Goal: Task Accomplishment & Management: Use online tool/utility

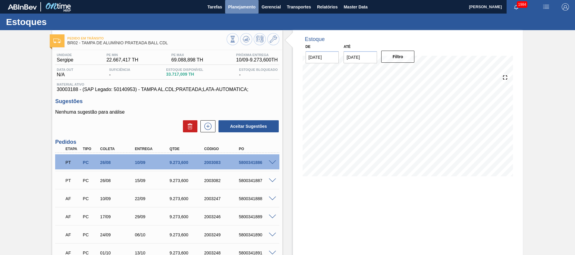
click at [240, 10] on span "Planejamento" at bounding box center [241, 6] width 27 height 7
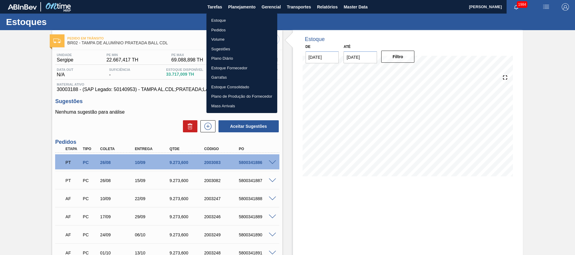
click at [164, 107] on div at bounding box center [287, 127] width 575 height 255
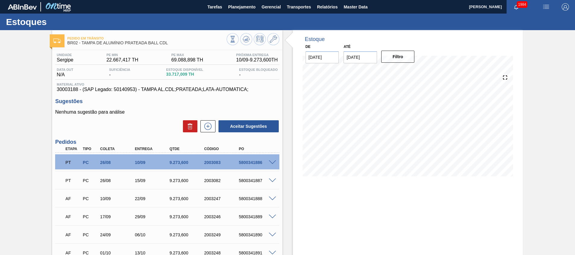
click at [208, 0] on body "Tarefas Planejamento Gerencial Transportes Relatórios Master Data Beatriz Marce…" at bounding box center [287, 0] width 575 height 0
click at [210, 127] on icon at bounding box center [208, 126] width 10 height 7
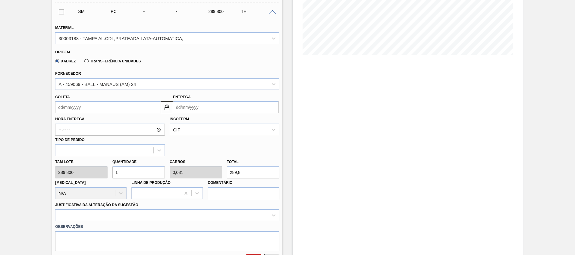
scroll to position [181, 0]
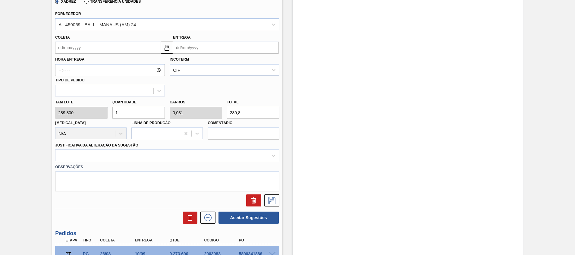
drag, startPoint x: 151, startPoint y: 110, endPoint x: 0, endPoint y: 91, distance: 152.2
click at [0, 0] on html "Tarefas Planejamento Gerencial Transportes Relatórios Master Data Beatriz Marce…" at bounding box center [287, 0] width 575 height 0
type input "2"
type input "0,063"
type input "579,6"
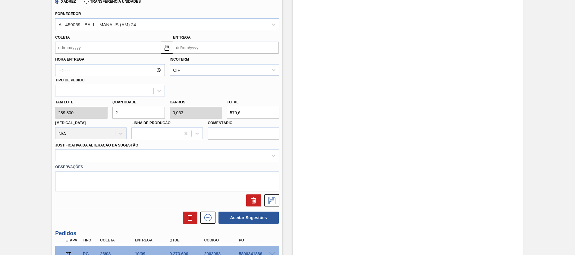
type input "20"
type input "0,625"
type input "5.796"
type input "200"
type input "6,25"
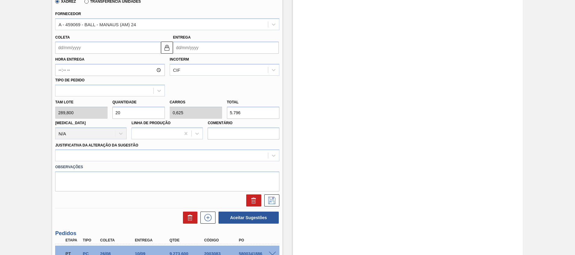
type input "57.960"
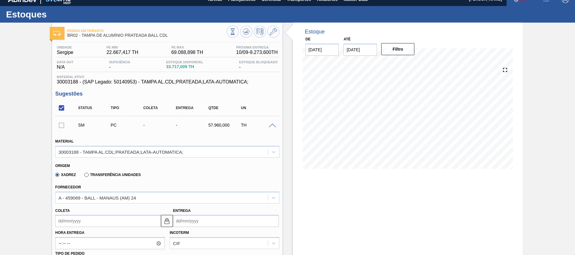
scroll to position [0, 0]
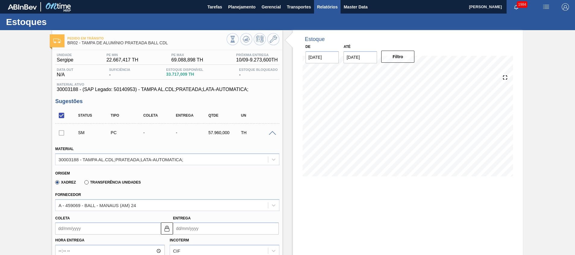
type input "200"
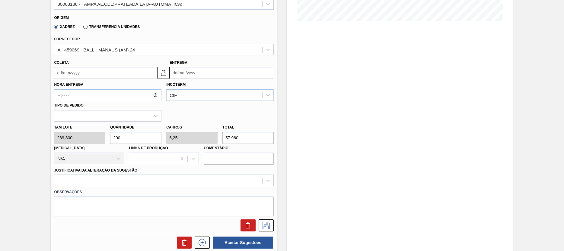
scroll to position [151, 0]
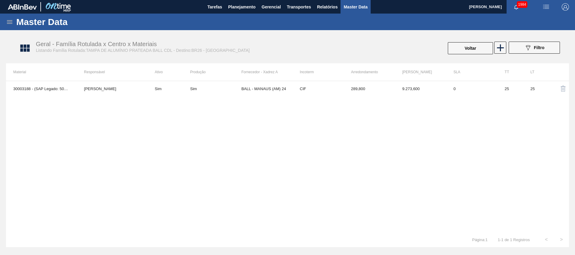
click at [252, 17] on div "Master Data" at bounding box center [287, 22] width 575 height 17
click at [249, 11] on button "Planejamento" at bounding box center [241, 7] width 33 height 14
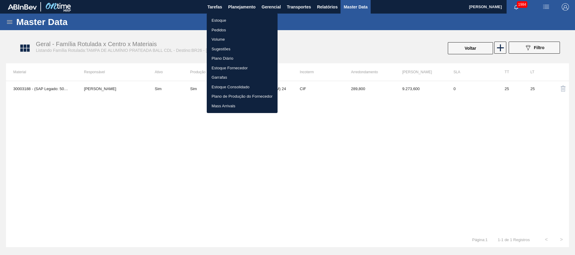
click at [247, 30] on li "Pedidos" at bounding box center [242, 30] width 71 height 10
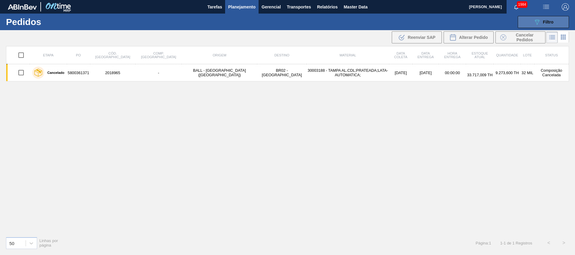
click at [534, 17] on button "089F7B8B-B2A5-4AFE-B5C0-19BA573D28AC Filtro" at bounding box center [543, 22] width 51 height 12
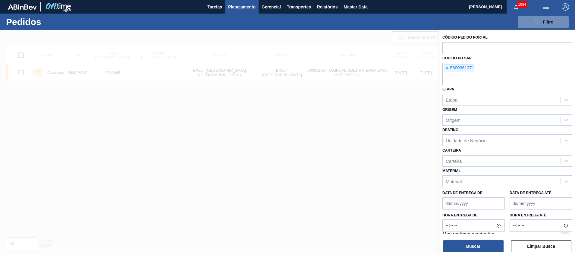
click at [504, 73] on div "× 5800361371" at bounding box center [508, 74] width 130 height 22
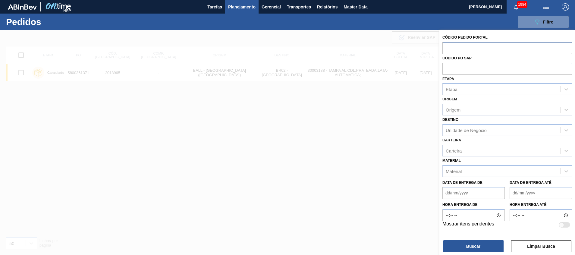
click at [501, 43] on input "text" at bounding box center [508, 47] width 130 height 11
paste input "text"
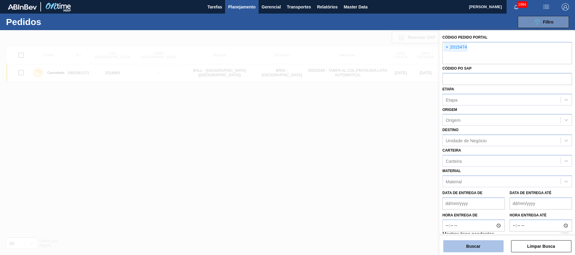
click at [486, 249] on button "Buscar" at bounding box center [474, 246] width 60 height 12
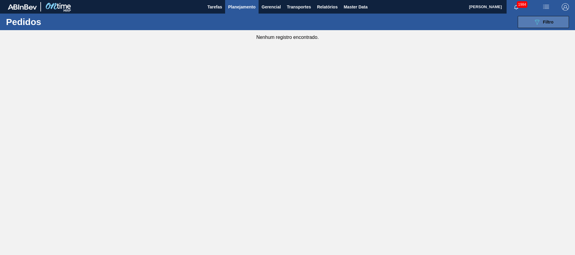
click at [523, 17] on button "089F7B8B-B2A5-4AFE-B5C0-19BA573D28AC Filtro" at bounding box center [543, 22] width 51 height 12
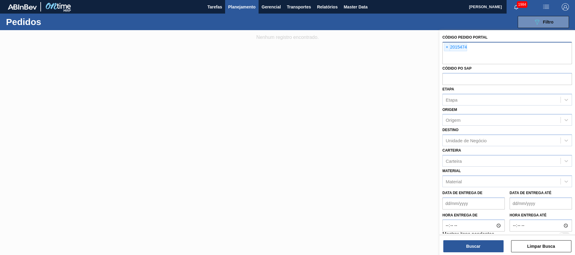
click at [503, 56] on input "text" at bounding box center [508, 58] width 130 height 11
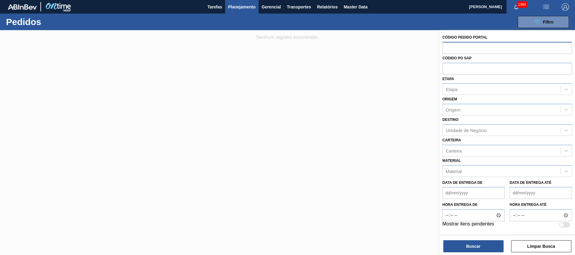
paste input "text"
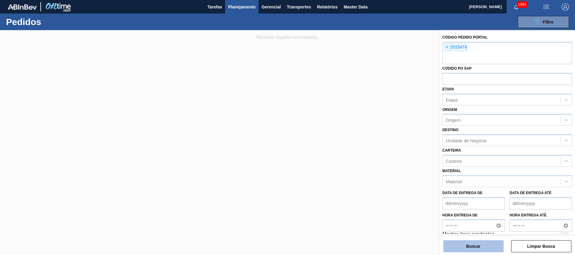
click at [468, 243] on button "Buscar" at bounding box center [474, 246] width 60 height 12
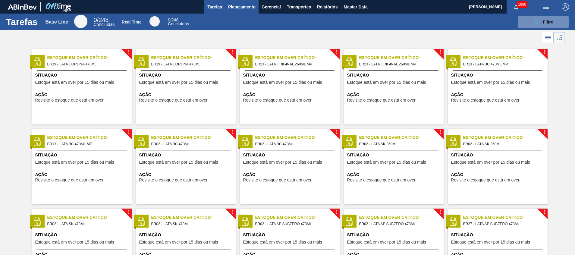
click at [250, 10] on span "Planejamento" at bounding box center [241, 6] width 27 height 7
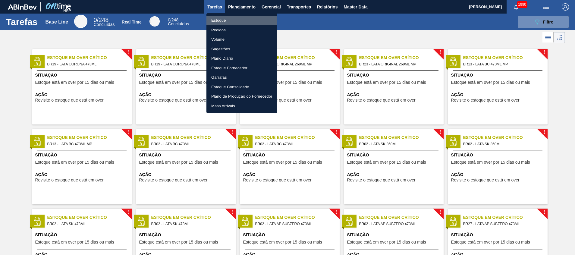
click at [243, 18] on li "Estoque" at bounding box center [242, 21] width 71 height 10
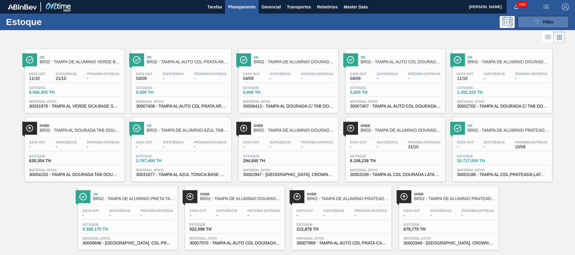
click at [535, 19] on icon "089F7B8B-B2A5-4AFE-B5C0-19BA573D28AC" at bounding box center [537, 21] width 7 height 7
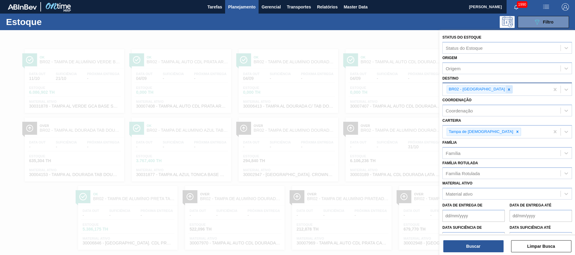
click at [507, 88] on icon at bounding box center [509, 89] width 4 height 4
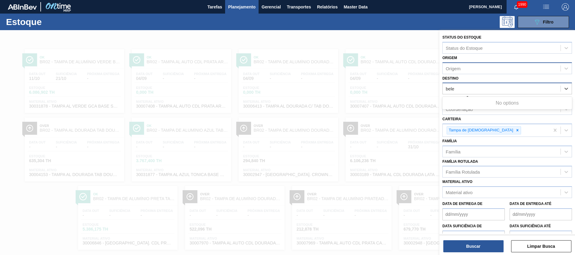
type input "bel"
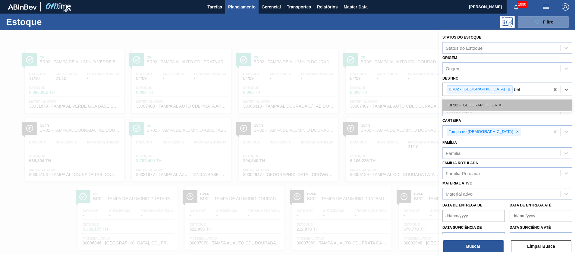
click at [479, 104] on div "BR92 - Belém" at bounding box center [508, 105] width 130 height 11
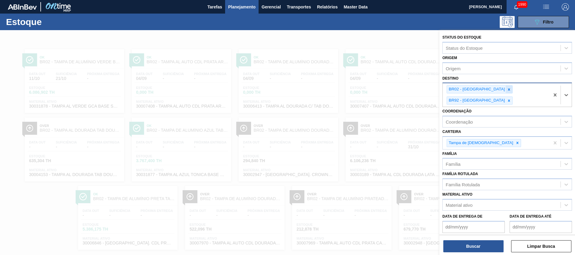
click at [507, 91] on icon at bounding box center [509, 89] width 4 height 4
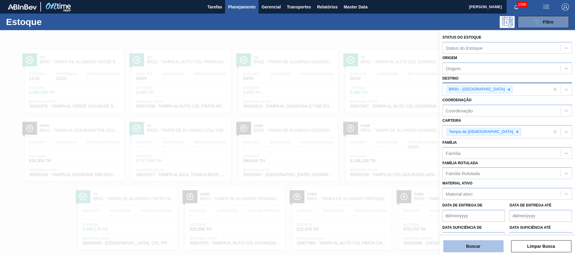
click at [469, 245] on button "Buscar" at bounding box center [474, 246] width 60 height 12
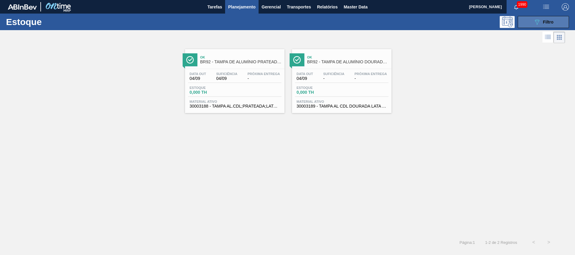
click at [532, 25] on button "089F7B8B-B2A5-4AFE-B5C0-19BA573D28AC Filtro" at bounding box center [543, 22] width 51 height 12
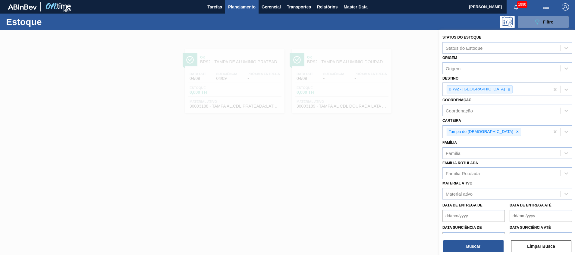
click at [415, 133] on div at bounding box center [287, 157] width 575 height 255
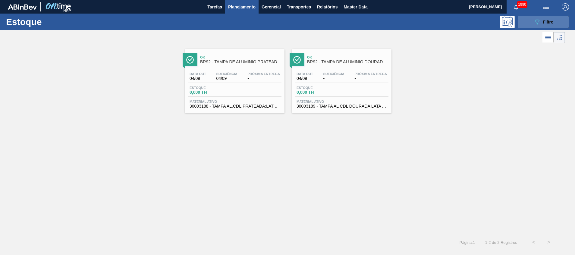
click at [545, 27] on button "089F7B8B-B2A5-4AFE-B5C0-19BA573D28AC Filtro" at bounding box center [543, 22] width 51 height 12
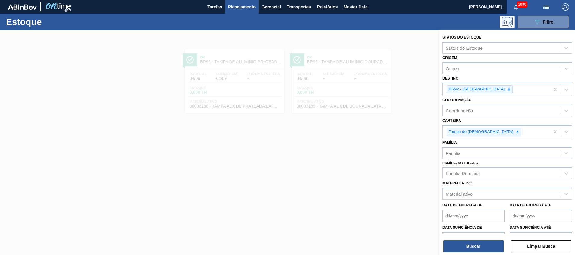
click at [392, 144] on div at bounding box center [287, 157] width 575 height 255
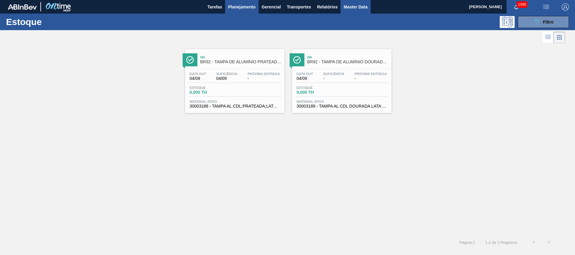
click at [352, 9] on span "Master Data" at bounding box center [356, 6] width 24 height 7
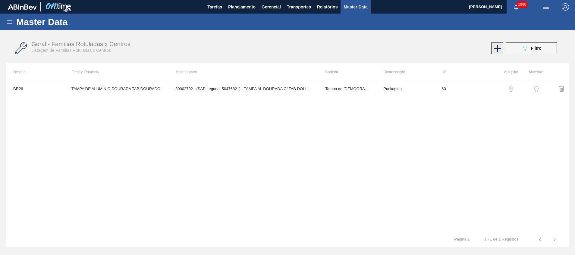
click at [498, 48] on icon at bounding box center [497, 48] width 7 height 7
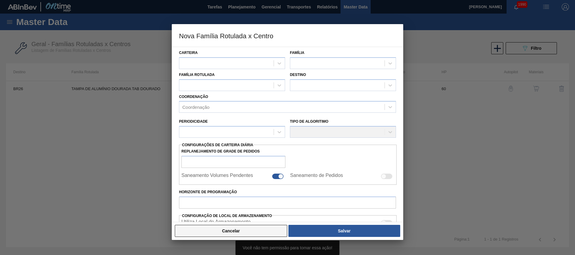
click at [266, 234] on button "Cancelar" at bounding box center [231, 231] width 112 height 12
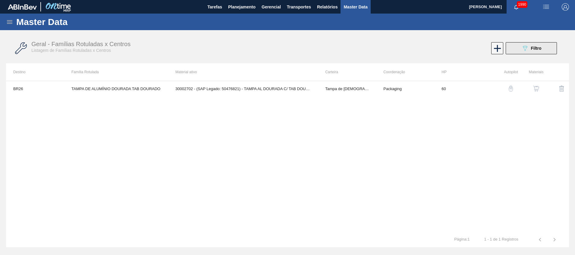
click at [531, 53] on button "089F7B8B-B2A5-4AFE-B5C0-19BA573D28AC Filtro" at bounding box center [531, 48] width 51 height 12
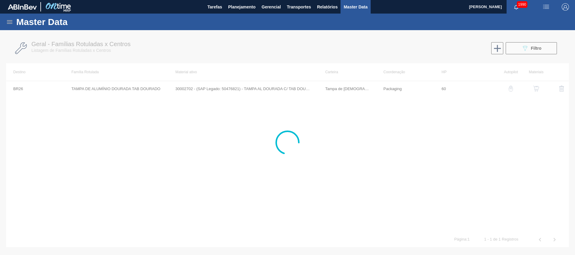
click at [352, 91] on div "Geral - Famílias Rotuladas x Centros Listagem de Famílias Rotuladas x Centros 0…" at bounding box center [287, 125] width 563 height 184
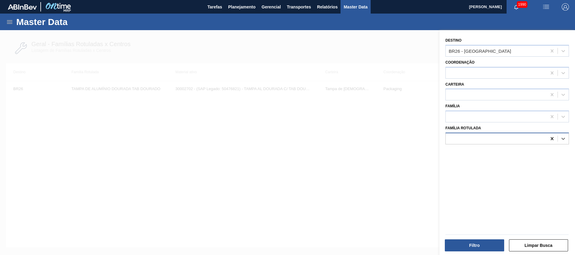
click at [549, 141] on icon at bounding box center [552, 139] width 6 height 6
click at [551, 54] on icon at bounding box center [552, 51] width 6 height 6
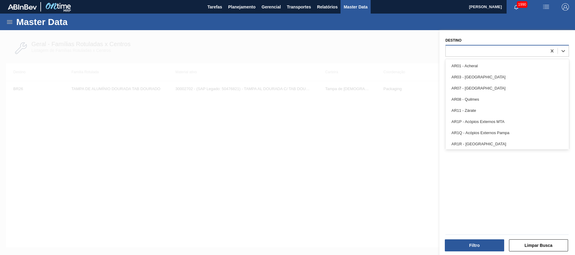
click at [500, 54] on div at bounding box center [496, 50] width 101 height 9
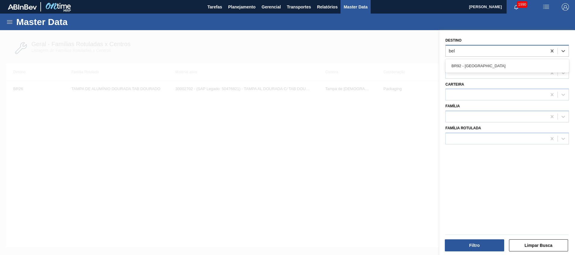
type input "belé"
click at [496, 63] on div "BR92 - Belém" at bounding box center [508, 65] width 124 height 11
click at [467, 253] on div "Filtro Limpar Busca" at bounding box center [505, 241] width 136 height 30
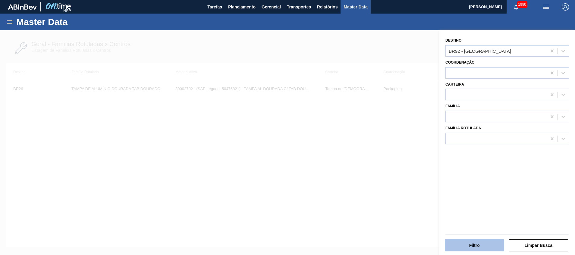
click at [468, 251] on button "Filtro" at bounding box center [474, 245] width 59 height 12
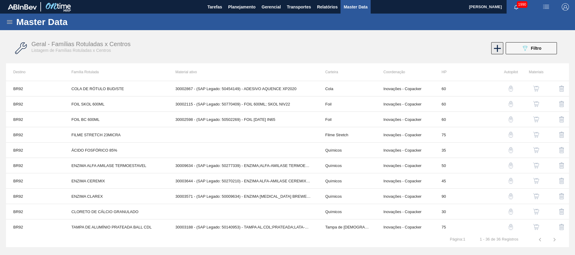
click at [496, 44] on icon at bounding box center [498, 49] width 12 height 12
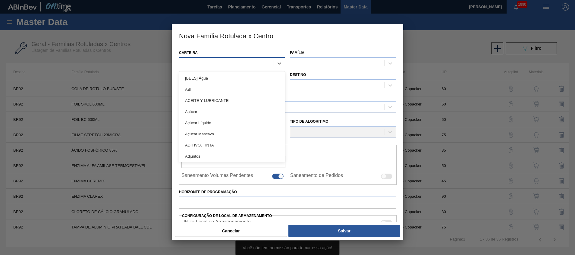
click at [232, 68] on div at bounding box center [226, 63] width 94 height 9
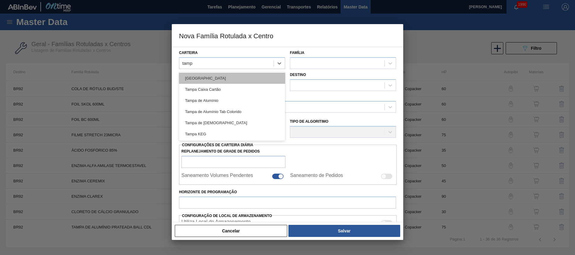
type input "tampa"
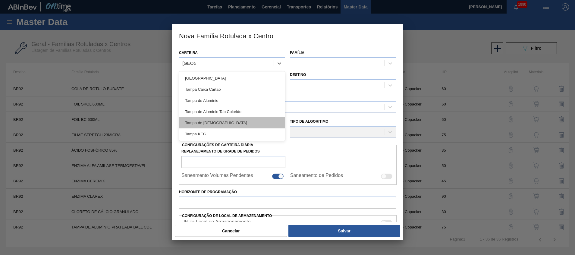
click at [217, 124] on div "Tampa de Lata" at bounding box center [232, 122] width 106 height 11
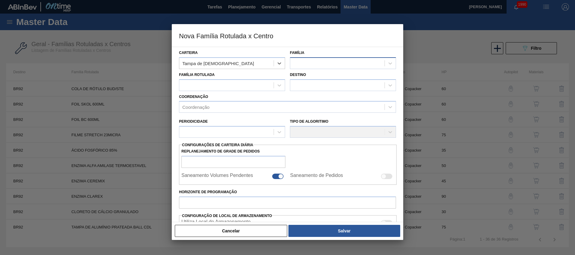
click at [311, 63] on div at bounding box center [337, 63] width 94 height 9
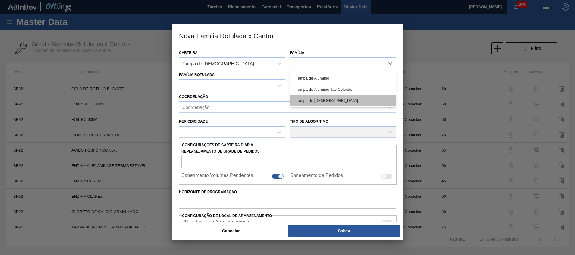
drag, startPoint x: 307, startPoint y: 76, endPoint x: 314, endPoint y: 97, distance: 22.1
click at [314, 97] on div "Tampa de Alumínio Tampa de Alumínio Tab Colorido Tampa de Lata" at bounding box center [343, 89] width 106 height 36
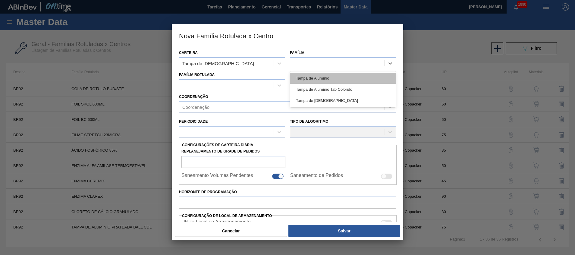
click at [307, 78] on div "Tampa de Alumínio" at bounding box center [343, 78] width 106 height 11
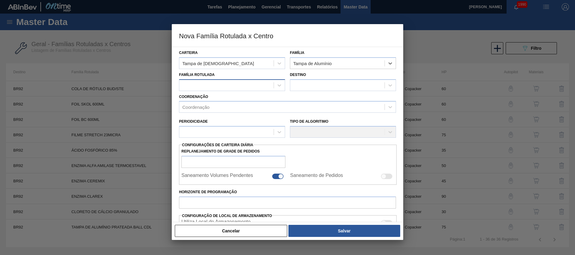
click at [243, 85] on div at bounding box center [226, 85] width 94 height 9
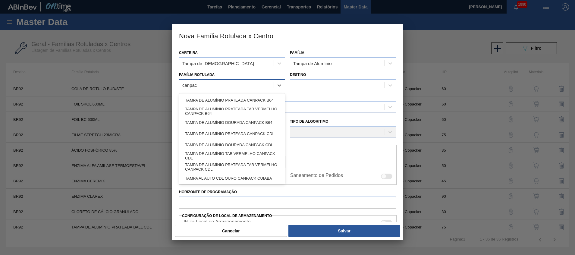
type Rotulada "canpack"
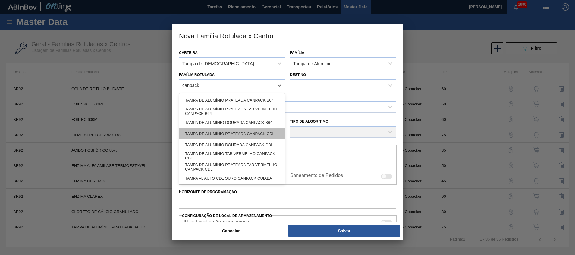
click at [248, 129] on div "TAMPA DE ALUMÍNIO PRATEADA CANPACK CDL" at bounding box center [232, 133] width 106 height 11
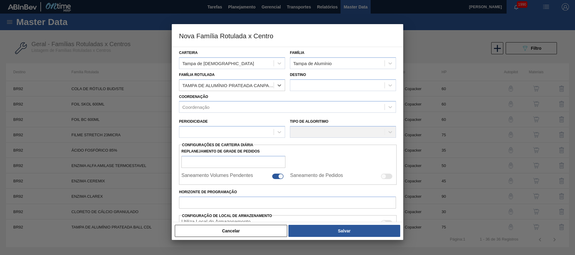
checkbox input "false"
click at [302, 79] on div at bounding box center [343, 85] width 106 height 12
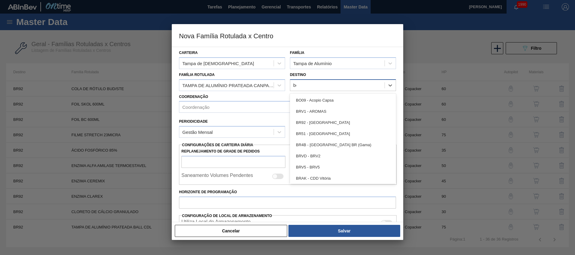
type input "bel"
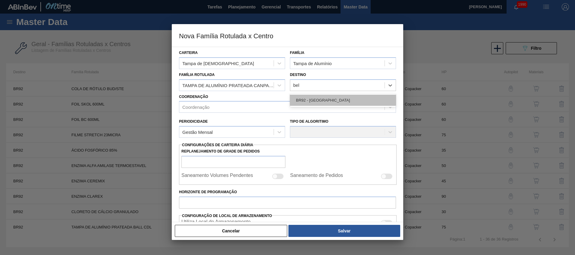
click at [312, 101] on div "BR92 - Belém" at bounding box center [343, 100] width 106 height 11
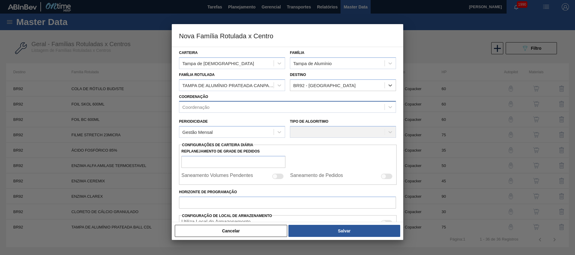
click at [306, 105] on div "Coordenação" at bounding box center [281, 107] width 205 height 9
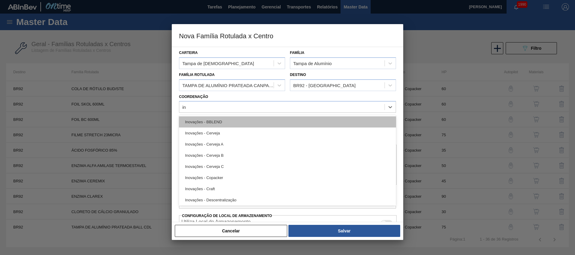
type input "ino"
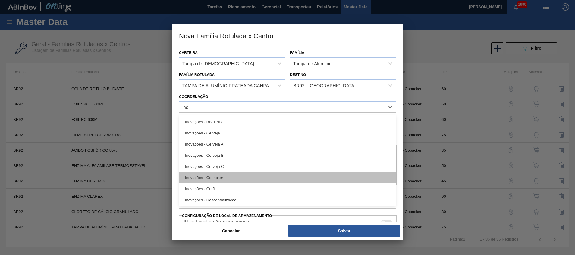
click at [275, 181] on div "Inovações - Copacker" at bounding box center [287, 177] width 217 height 11
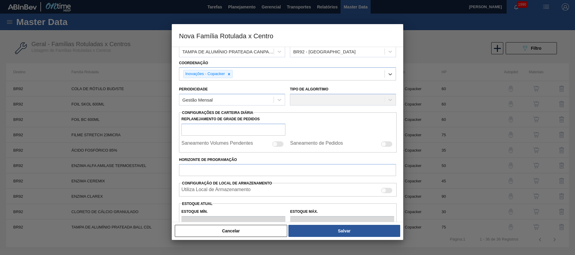
scroll to position [45, 0]
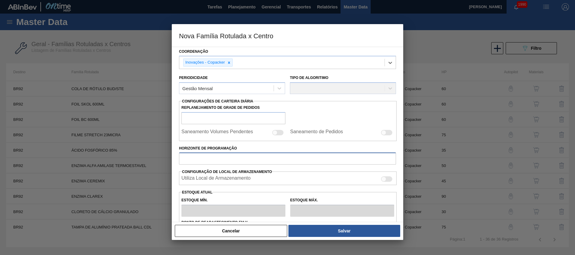
click at [232, 159] on input "Horizonte de Programação" at bounding box center [287, 159] width 217 height 12
click at [237, 184] on div "Utiliza Local de Armazenamento" at bounding box center [288, 179] width 218 height 14
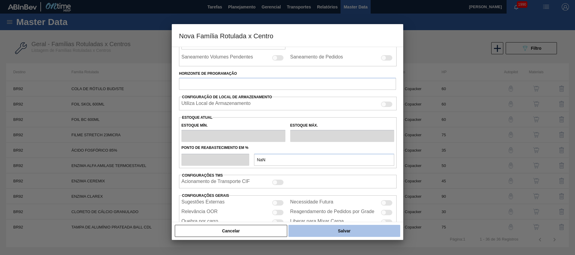
scroll to position [149, 0]
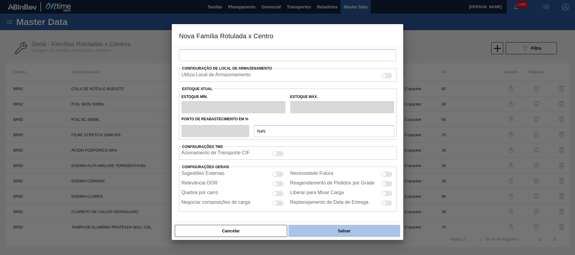
click at [319, 226] on button "Salvar" at bounding box center [345, 231] width 112 height 12
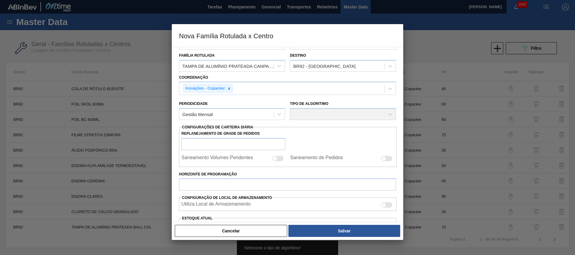
scroll to position [0, 0]
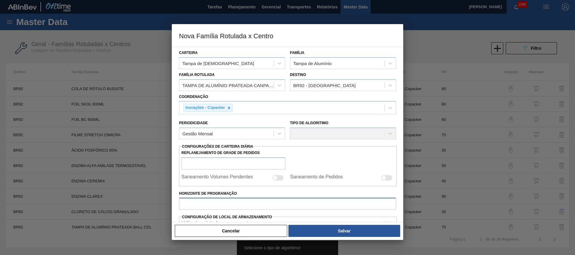
click at [198, 201] on input "Horizonte de Programação" at bounding box center [287, 204] width 217 height 12
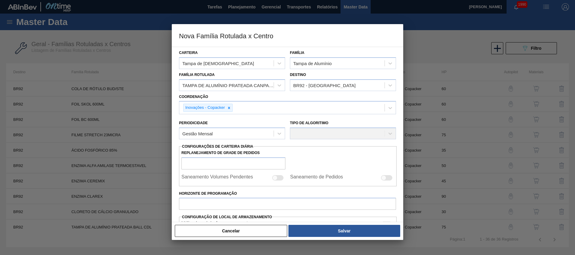
click at [362, 140] on div "Tipo de Algoritimo" at bounding box center [343, 129] width 111 height 27
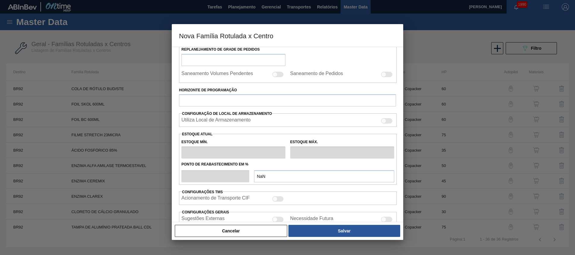
scroll to position [58, 0]
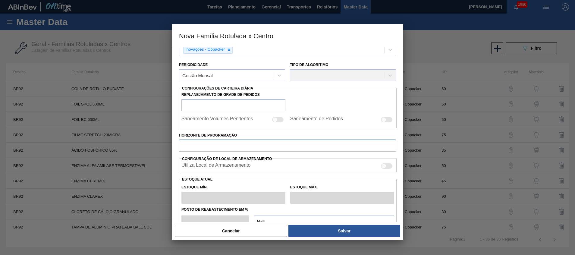
click at [260, 149] on input "Horizonte de Programação" at bounding box center [287, 146] width 217 height 12
type input "30"
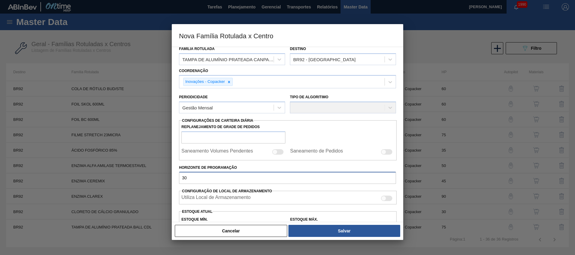
scroll to position [13, 0]
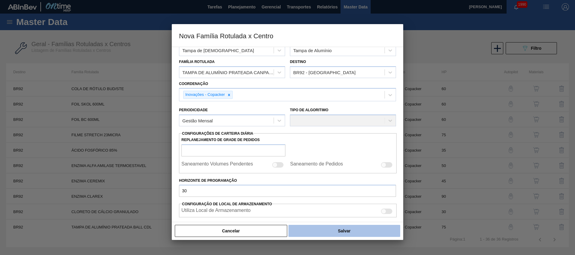
click at [305, 231] on button "Salvar" at bounding box center [345, 231] width 112 height 12
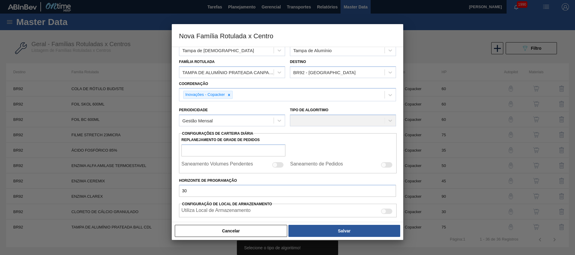
scroll to position [0, 0]
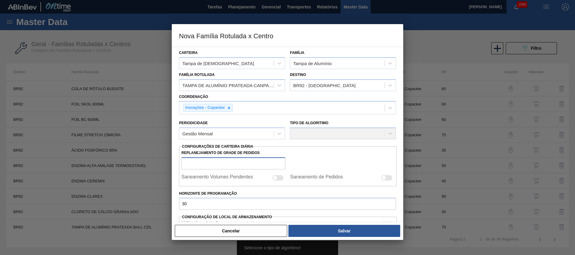
click at [258, 162] on input "Replanejamento de Grade de Pedidos" at bounding box center [234, 163] width 104 height 12
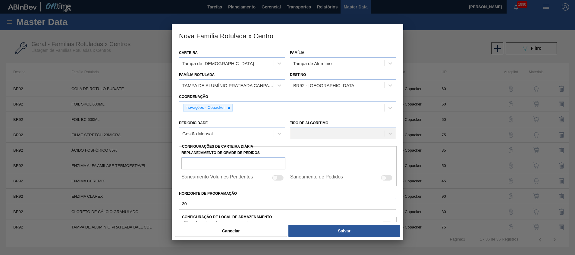
click at [306, 159] on div "Replanejamento de Grade de Pedidos" at bounding box center [288, 159] width 218 height 21
click at [303, 132] on div "Tipo de Algoritimo" at bounding box center [343, 129] width 106 height 21
click at [267, 132] on div "Gestão Mensal" at bounding box center [226, 133] width 94 height 9
click at [251, 151] on div "Gestão Mensal" at bounding box center [232, 148] width 106 height 11
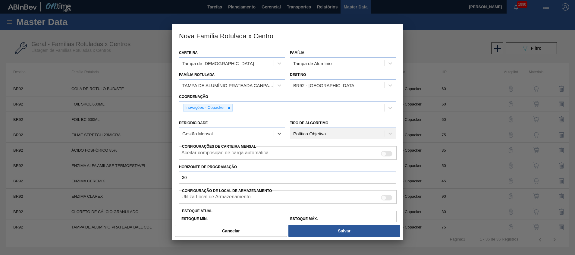
scroll to position [90, 0]
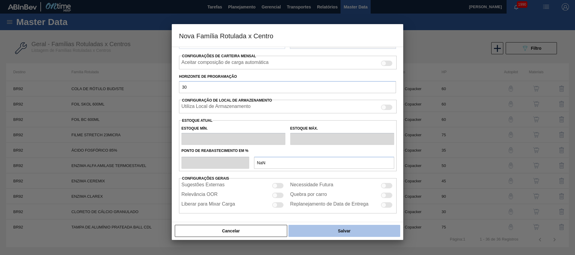
click at [313, 227] on button "Salvar" at bounding box center [345, 231] width 112 height 12
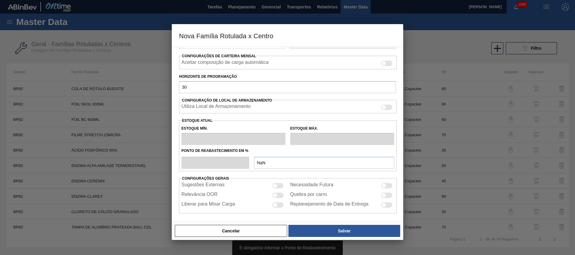
click at [230, 131] on div "Estoque Mín." at bounding box center [234, 134] width 104 height 21
click at [384, 107] on div at bounding box center [383, 107] width 5 height 5
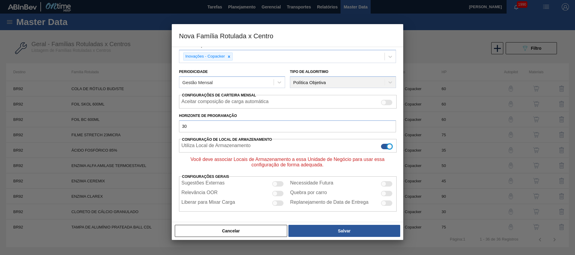
scroll to position [51, 0]
click at [386, 145] on div at bounding box center [386, 146] width 11 height 5
checkbox input "false"
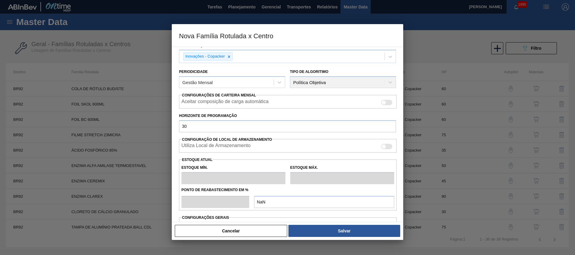
scroll to position [6, 0]
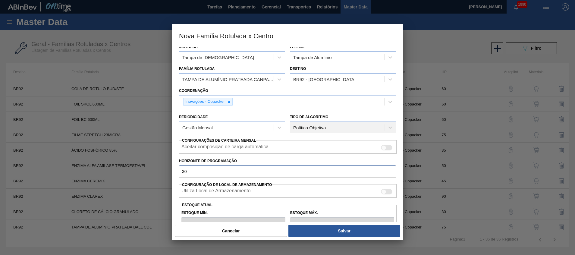
click at [252, 170] on input "30" at bounding box center [287, 172] width 217 height 12
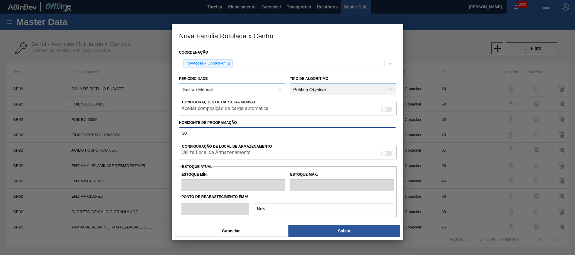
scroll to position [90, 0]
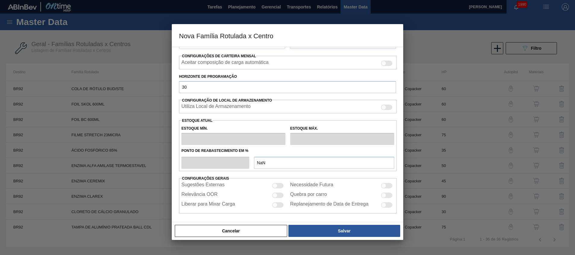
click at [236, 169] on div "Estoque Mín. Estoque Máx. Ponto de Reabastecimento em % NaN" at bounding box center [288, 145] width 218 height 51
click at [248, 147] on div "Ponto de Reabastecimento em %" at bounding box center [288, 151] width 218 height 9
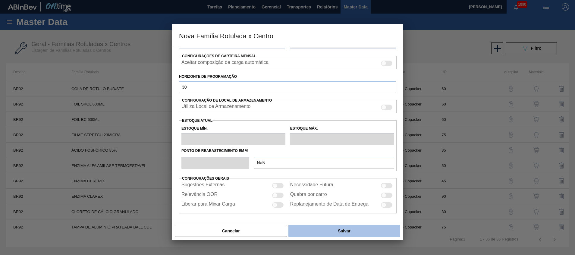
click at [317, 228] on button "Salvar" at bounding box center [345, 231] width 112 height 12
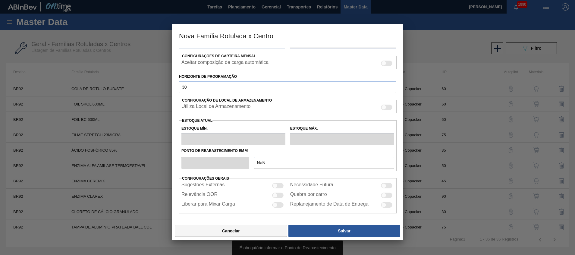
click at [236, 225] on button "Cancelar" at bounding box center [231, 231] width 112 height 12
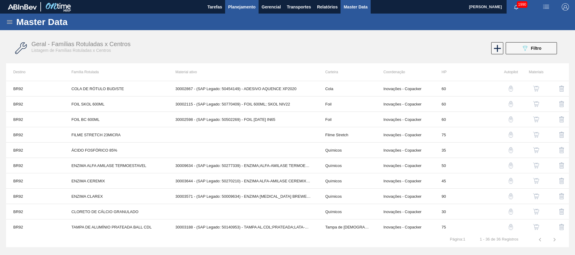
click at [238, 6] on span "Planejamento" at bounding box center [241, 6] width 27 height 7
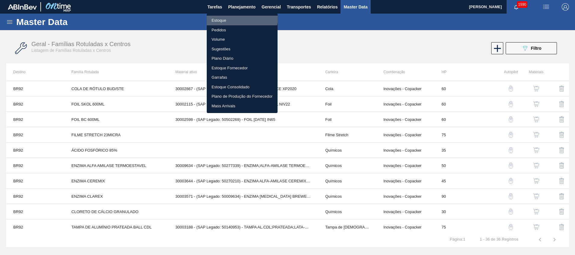
drag, startPoint x: 234, startPoint y: 17, endPoint x: 201, endPoint y: 2, distance: 36.3
click at [234, 17] on li "Estoque" at bounding box center [242, 21] width 71 height 10
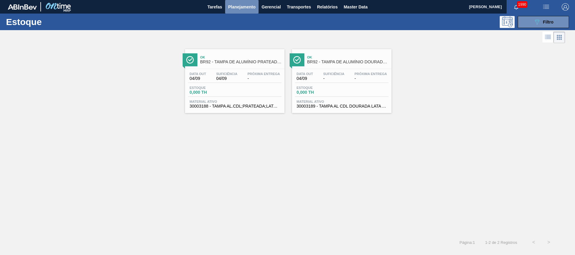
click at [251, 12] on button "Planejamento" at bounding box center [241, 7] width 33 height 14
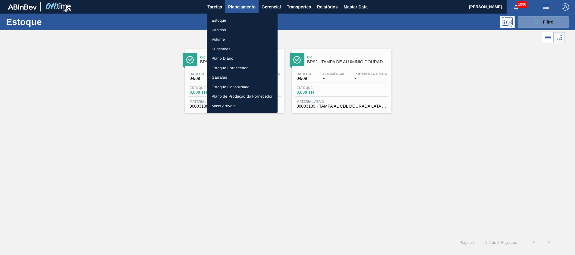
click at [246, 21] on li "Estoque" at bounding box center [242, 21] width 71 height 10
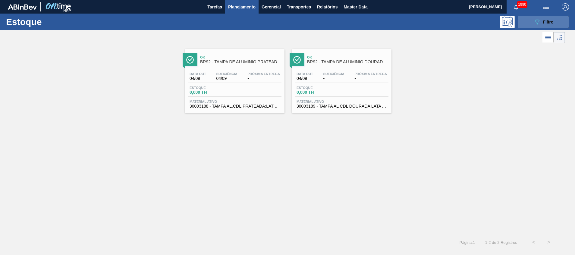
click at [540, 25] on icon "089F7B8B-B2A5-4AFE-B5C0-19BA573D28AC" at bounding box center [537, 21] width 7 height 7
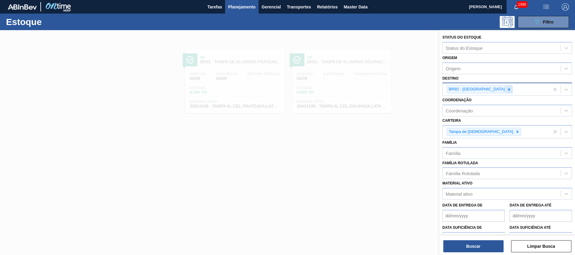
click at [508, 90] on icon at bounding box center [509, 89] width 2 height 2
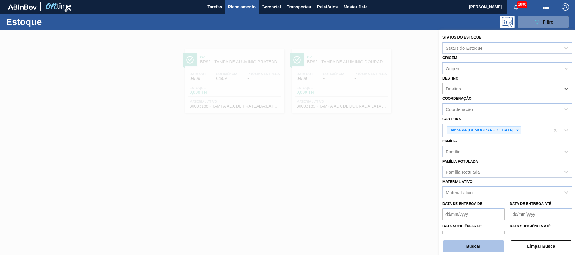
click at [462, 246] on button "Buscar" at bounding box center [474, 246] width 60 height 12
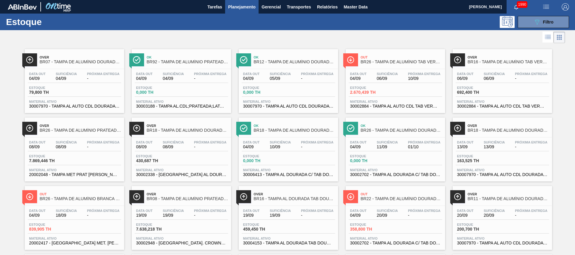
drag, startPoint x: 547, startPoint y: 18, endPoint x: 533, endPoint y: 29, distance: 17.4
click at [547, 18] on button "089F7B8B-B2A5-4AFE-B5C0-19BA573D28AC Filtro" at bounding box center [543, 22] width 51 height 12
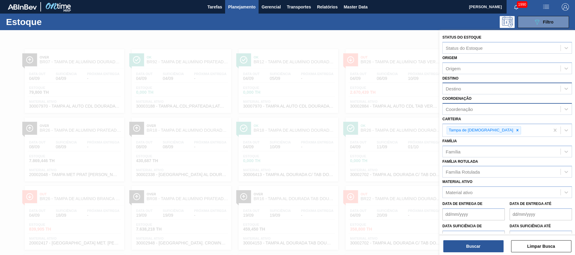
drag, startPoint x: 481, startPoint y: 130, endPoint x: 512, endPoint y: 109, distance: 38.0
click at [513, 115] on div "Status do Estoque Status do Estoque Origem Origem Destino Destino Coordenação C…" at bounding box center [508, 149] width 136 height 238
click at [465, 71] on div "Origem" at bounding box center [502, 68] width 118 height 9
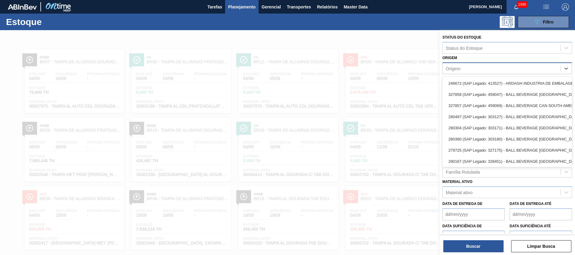
click at [457, 67] on div "Origem" at bounding box center [453, 68] width 15 height 5
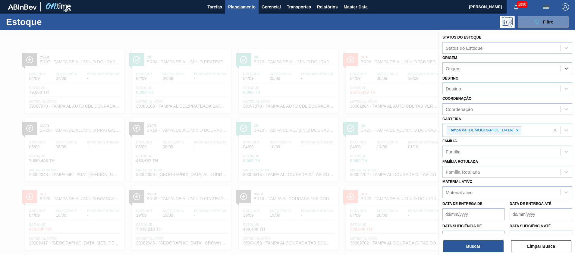
click at [456, 91] on div "Destino" at bounding box center [453, 88] width 15 height 5
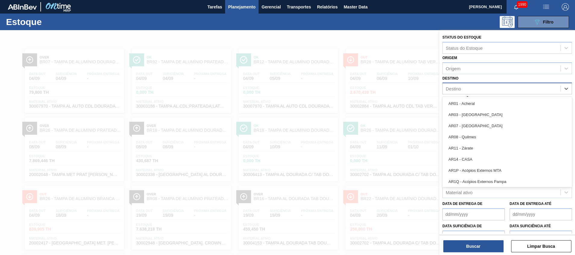
type input "c"
type input "aq"
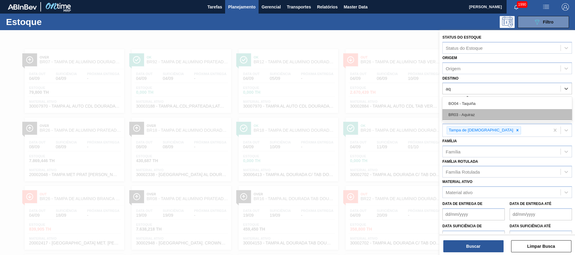
click at [465, 119] on div "BR03 - Aquiraz" at bounding box center [508, 114] width 130 height 11
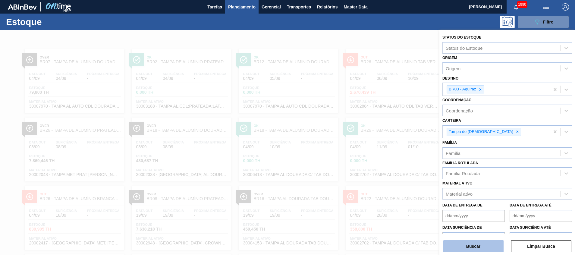
click at [474, 245] on button "Buscar" at bounding box center [474, 246] width 60 height 12
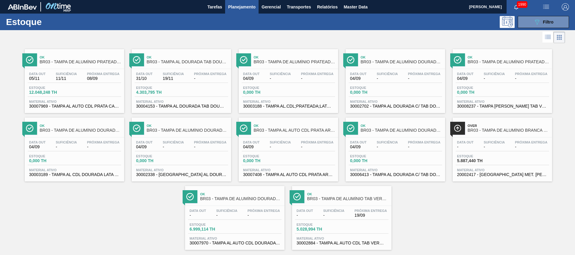
click at [65, 106] on span "30007969 - TAMPA AL AUTO CDL PRATA CANPACK" at bounding box center [74, 106] width 90 height 5
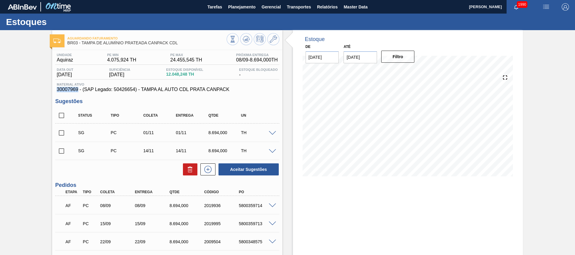
drag, startPoint x: 55, startPoint y: 91, endPoint x: 77, endPoint y: 91, distance: 22.6
click at [77, 91] on div "Unidade Aquiraz PE MIN 4.075,924 TH PE MAX 24.455,545 TH Próxima Entrega 08/09 …" at bounding box center [167, 182] width 230 height 265
copy span "30007969"
drag, startPoint x: 179, startPoint y: 44, endPoint x: 82, endPoint y: 46, distance: 97.1
click at [82, 46] on div "Aguardando Faturamento BR03 - TAMPA DE ALUMÍNIO PRATEADA CANPACK CDL" at bounding box center [146, 41] width 159 height 14
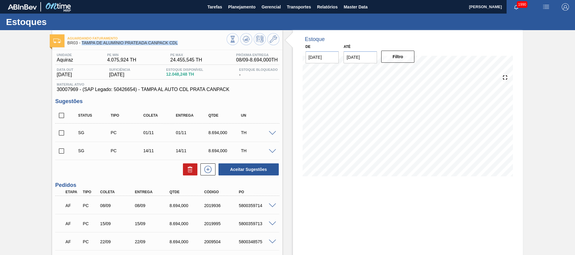
copy span "TAMPA DE ALUMÍNIO PRATEADA CANPACK CDL"
click at [232, 9] on span "Planejamento" at bounding box center [241, 6] width 27 height 7
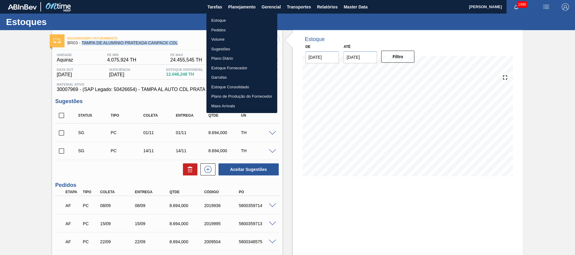
click at [225, 20] on li "Estoque" at bounding box center [242, 21] width 71 height 10
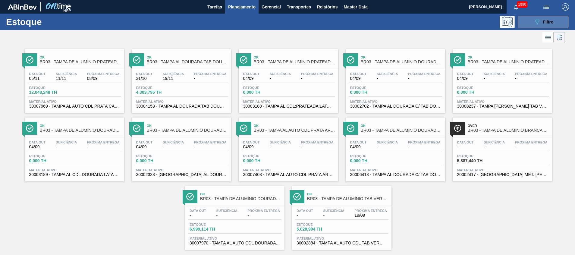
click at [538, 19] on icon "089F7B8B-B2A5-4AFE-B5C0-19BA573D28AC" at bounding box center [537, 21] width 7 height 7
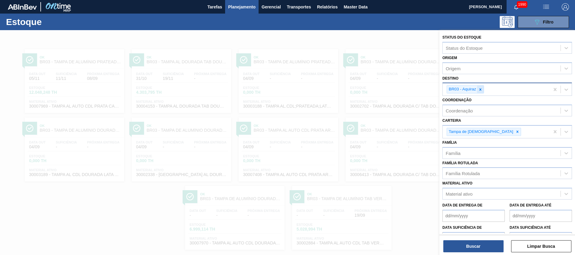
click at [479, 88] on icon at bounding box center [481, 89] width 4 height 4
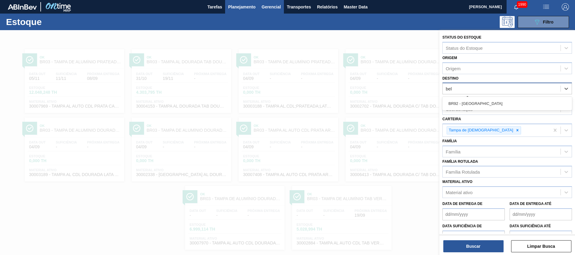
type input "bel"
click at [212, 124] on div at bounding box center [287, 157] width 575 height 255
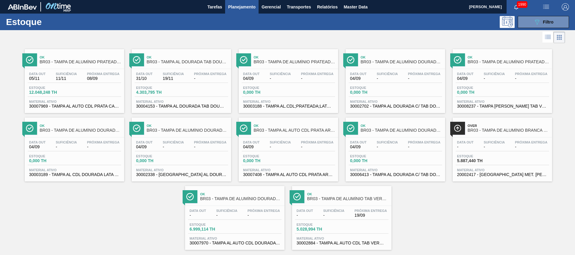
click at [84, 78] on div "Data out 05/11 Suficiência 11/11 Próxima Entrega 08/09" at bounding box center [74, 77] width 93 height 11
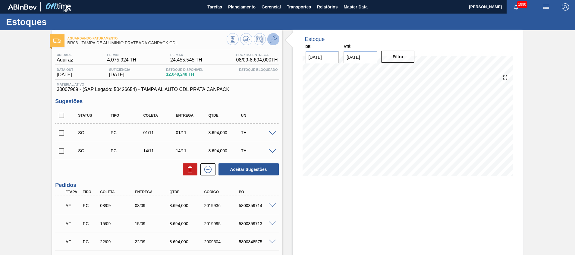
click at [278, 39] on button at bounding box center [273, 39] width 12 height 12
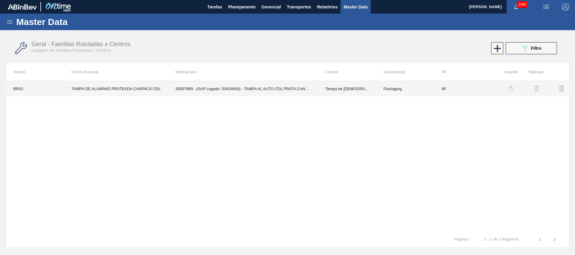
click at [241, 90] on td "30007969 - (SAP Legado: 50426654) - TAMPA AL AUTO CDL PRATA CANPACK" at bounding box center [243, 88] width 150 height 15
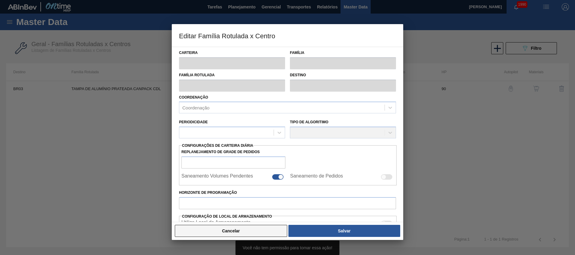
type input "Tampa de Lata"
type input "Tampa de Alumínio"
type input "TAMPA DE ALUMÍNIO PRATEADA CANPACK CDL"
type input "BR03 - Aquiraz"
type input "90"
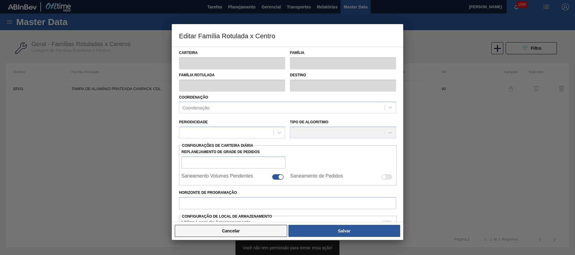
type input "4.075,924"
type input "24.455,545"
type input "40"
type input "12.227,772"
checkbox input "true"
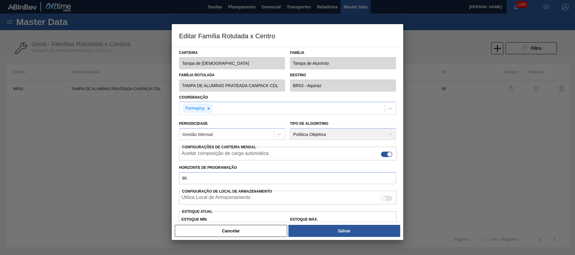
click at [108, 152] on div at bounding box center [287, 127] width 575 height 255
click at [228, 232] on button "Cancelar" at bounding box center [231, 231] width 112 height 12
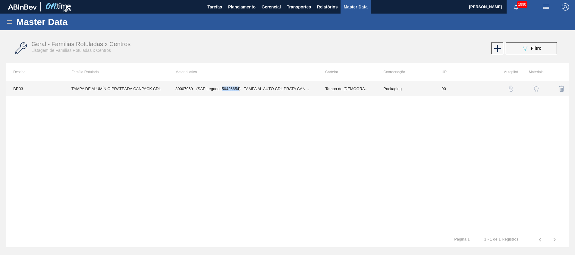
drag, startPoint x: 222, startPoint y: 89, endPoint x: 239, endPoint y: 91, distance: 17.0
click at [239, 91] on td "30007969 - (SAP Legado: 50426654) - TAMPA AL AUTO CDL PRATA CANPACK" at bounding box center [243, 88] width 150 height 15
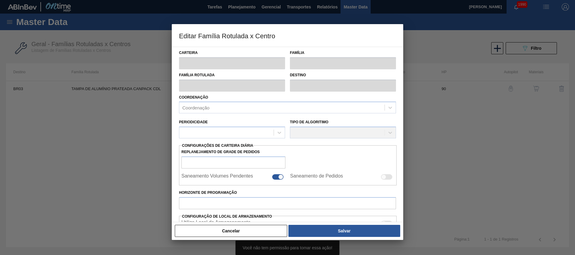
type input "Tampa de Lata"
type input "Tampa de Alumínio"
type input "TAMPA DE ALUMÍNIO PRATEADA CANPACK CDL"
type input "BR03 - Aquiraz"
type input "90"
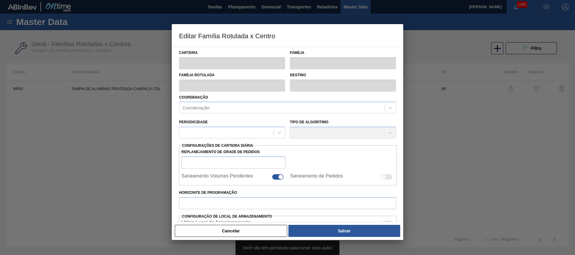
type input "4.075,924"
type input "24.455,545"
type input "40"
type input "12.227,772"
checkbox input "true"
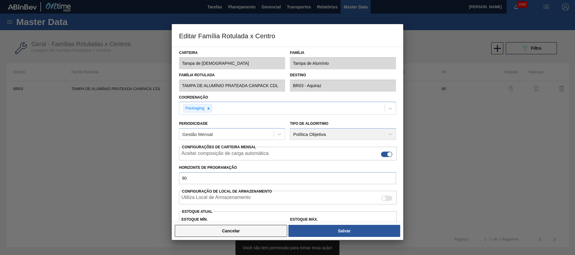
click at [230, 230] on button "Cancelar" at bounding box center [231, 231] width 112 height 12
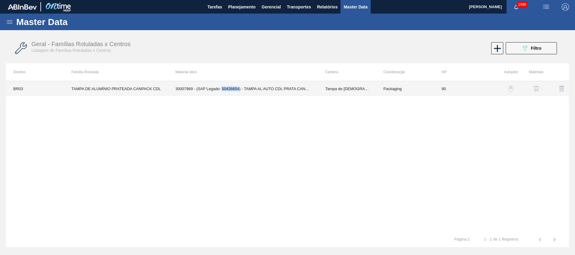
copy td "50426654"
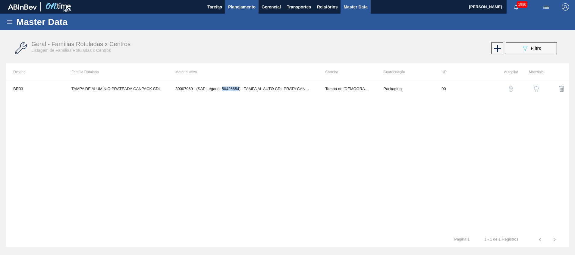
click at [228, 7] on button "Planejamento" at bounding box center [241, 7] width 33 height 14
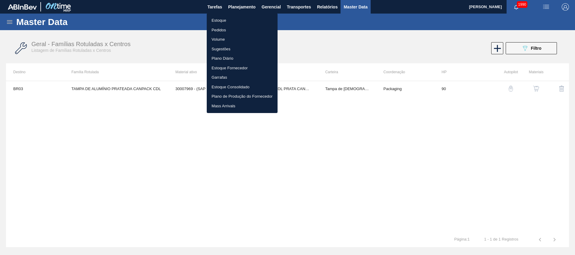
drag, startPoint x: 227, startPoint y: 23, endPoint x: 237, endPoint y: 175, distance: 152.9
click at [227, 23] on li "Estoque" at bounding box center [242, 21] width 71 height 10
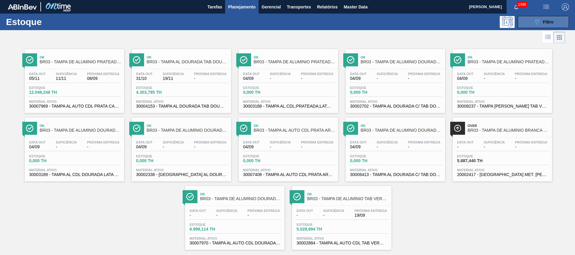
click at [526, 20] on button "089F7B8B-B2A5-4AFE-B5C0-19BA573D28AC Filtro" at bounding box center [543, 22] width 51 height 12
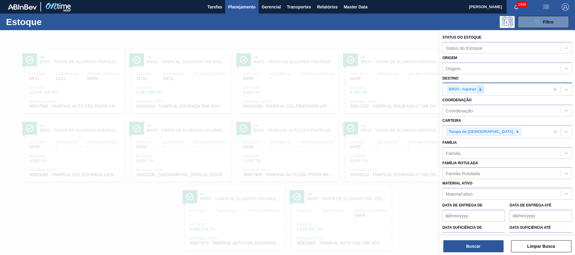
click at [480, 92] on div at bounding box center [480, 90] width 7 height 8
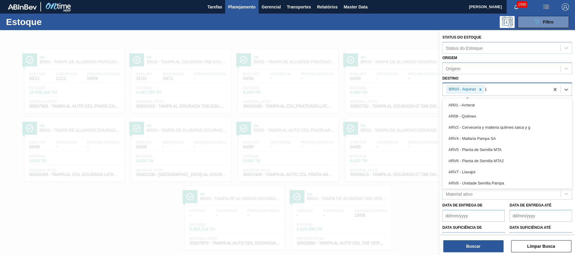
type input "lag"
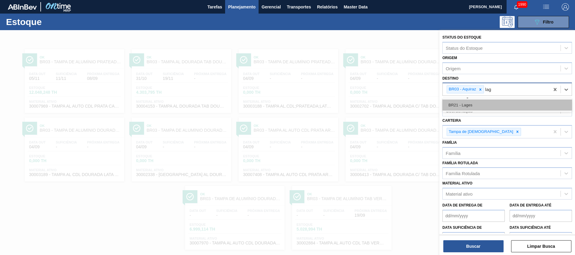
click at [479, 106] on div "BR21 - Lages" at bounding box center [508, 105] width 130 height 11
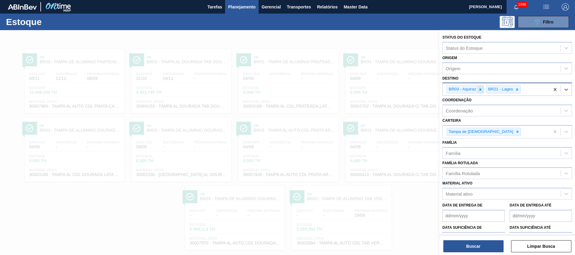
click at [482, 89] on icon at bounding box center [481, 89] width 4 height 4
click at [467, 248] on button "Buscar" at bounding box center [474, 246] width 60 height 12
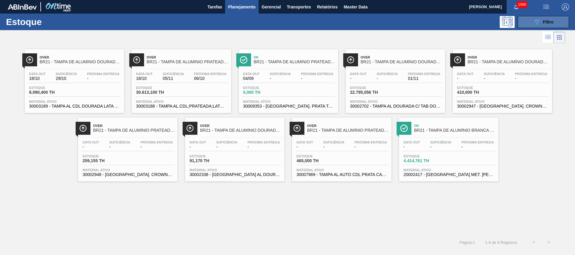
click at [527, 16] on button "089F7B8B-B2A5-4AFE-B5C0-19BA573D28AC Filtro" at bounding box center [543, 22] width 51 height 12
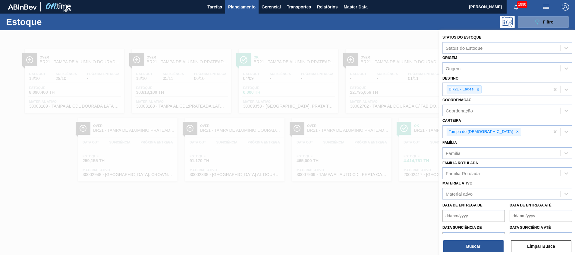
click at [475, 89] on div at bounding box center [478, 90] width 7 height 8
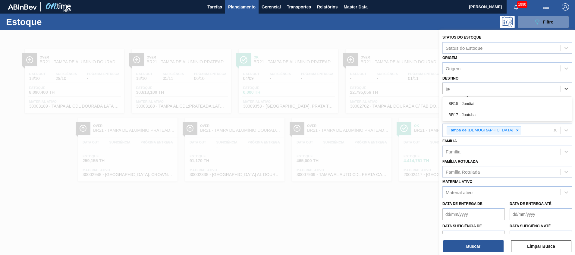
type input "juat"
click at [474, 110] on div "BR17 - Juatuba" at bounding box center [508, 104] width 130 height 14
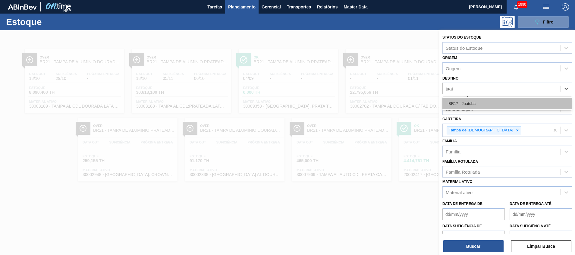
click at [473, 105] on div "BR17 - Juatuba" at bounding box center [508, 103] width 130 height 11
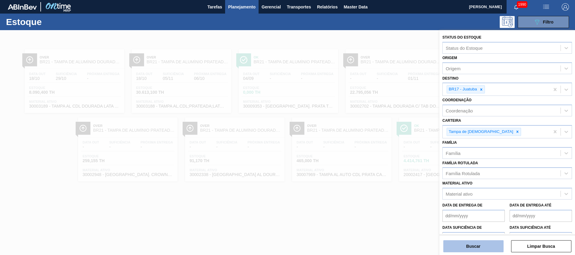
click at [461, 245] on button "Buscar" at bounding box center [474, 246] width 60 height 12
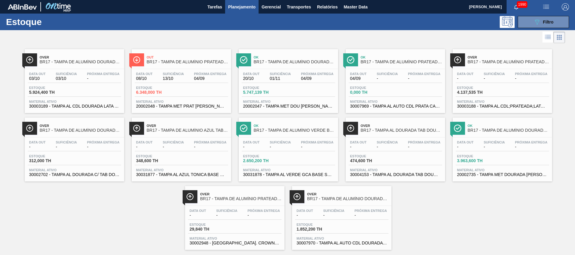
click at [507, 93] on div "Estoque 4.137,535 TH" at bounding box center [502, 91] width 93 height 11
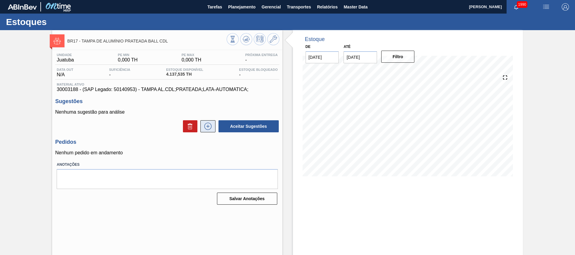
click at [212, 125] on icon at bounding box center [208, 126] width 10 height 7
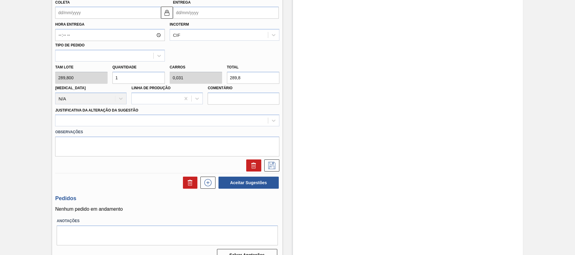
scroll to position [227, 0]
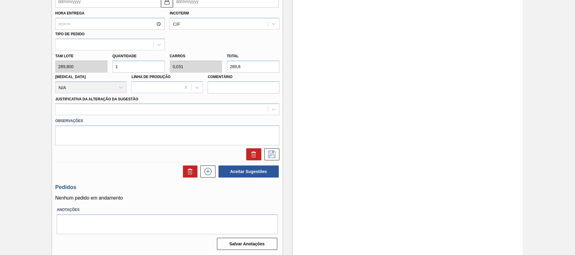
click at [139, 67] on input "1" at bounding box center [138, 67] width 52 height 12
type input "0"
type input "3"
type input "0,094"
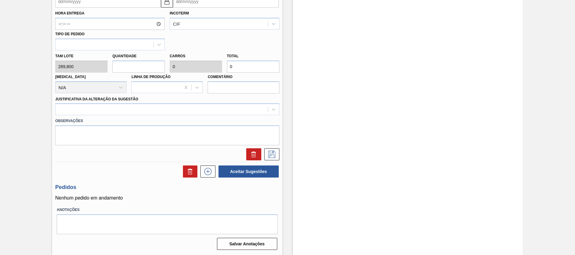
type input "869,4"
type input "30"
type input "0,938"
type input "8.694"
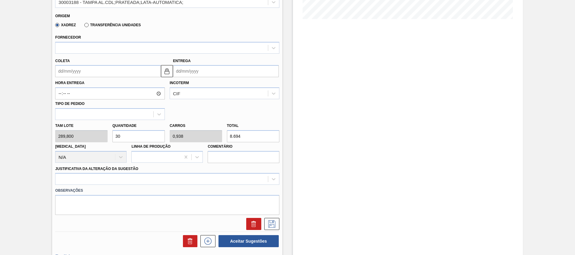
scroll to position [157, 0]
type input "30"
click at [106, 27] on div "Xadrez Transferência Unidades" at bounding box center [97, 25] width 88 height 10
click at [106, 27] on label "Transferência Unidades" at bounding box center [112, 25] width 56 height 4
click at [84, 27] on input "Transferência Unidades" at bounding box center [84, 27] width 0 height 0
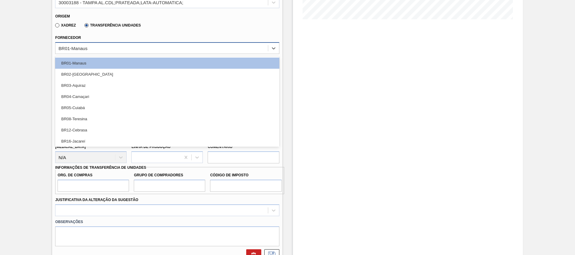
click at [104, 48] on div "BR01-Manaus" at bounding box center [161, 48] width 212 height 9
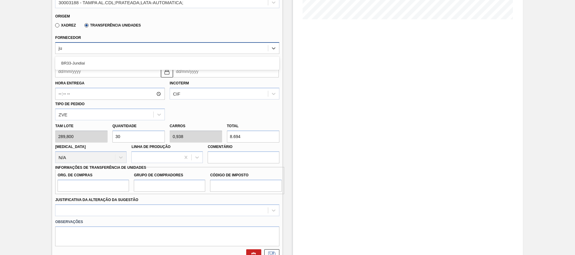
type input "j"
type input "lage"
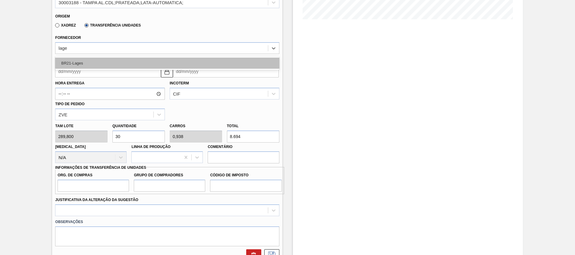
click at [118, 62] on div "BR21-Lages" at bounding box center [167, 63] width 224 height 11
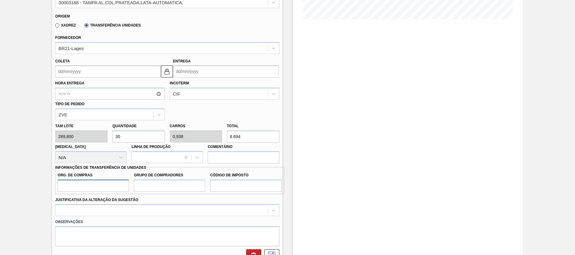
click at [107, 186] on input "Org. de Compras" at bounding box center [93, 186] width 71 height 12
type input "A01"
click at [148, 189] on input "Grupo de Compradores" at bounding box center [169, 186] width 71 height 12
type input "I"
type input "L"
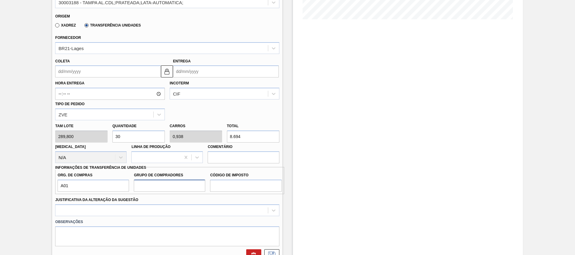
type input "I"
type input "BR0"
type input "I1"
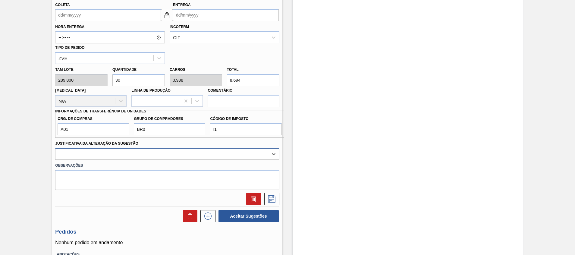
click at [241, 160] on div "Select is focused ,type to refine list, press Down to open the menu," at bounding box center [167, 154] width 224 height 12
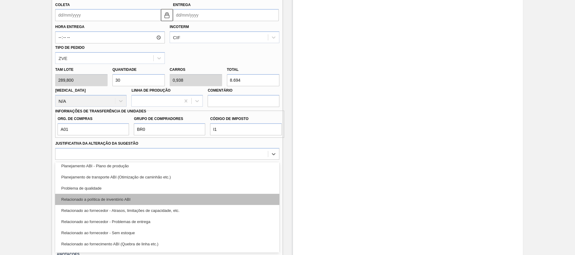
scroll to position [103, 0]
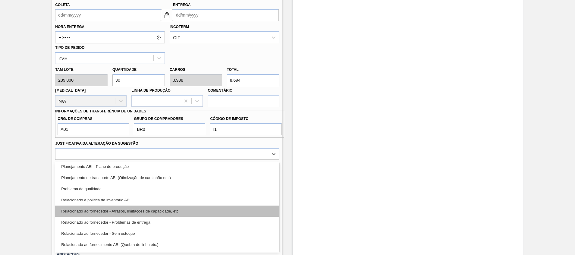
click at [233, 213] on div "Relacionado ao fornecedor - Atrasos, limitações de capacidade, etc." at bounding box center [167, 211] width 224 height 11
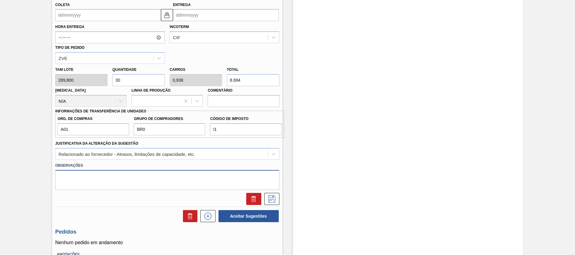
click at [214, 183] on textarea at bounding box center [167, 180] width 224 height 20
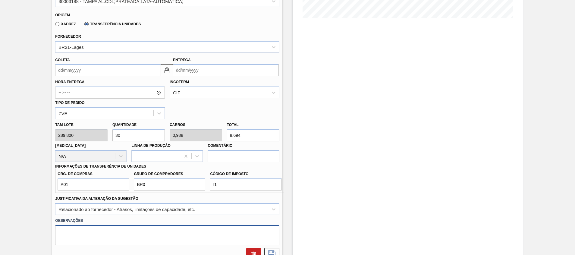
scroll to position [158, 0]
click at [166, 72] on img at bounding box center [166, 70] width 7 height 7
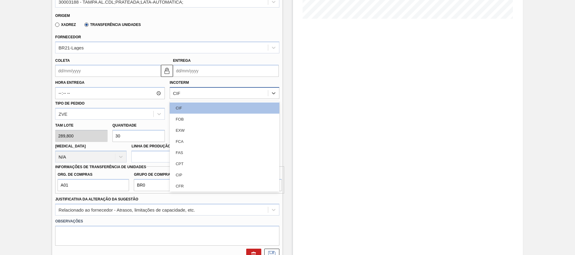
click at [202, 93] on div "CIF" at bounding box center [219, 93] width 98 height 9
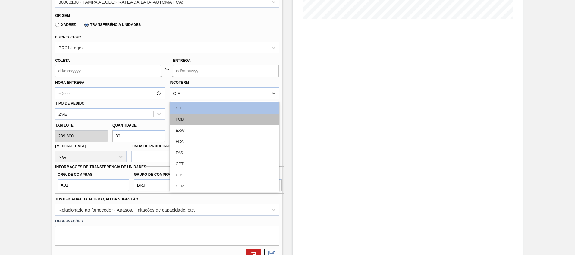
click at [210, 119] on div "FOB" at bounding box center [225, 119] width 110 height 11
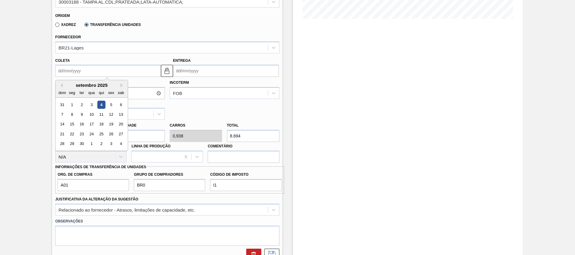
click at [141, 73] on input "Coleta" at bounding box center [108, 71] width 106 height 12
click at [111, 103] on div "5" at bounding box center [111, 105] width 8 height 8
type input "05/09/2025"
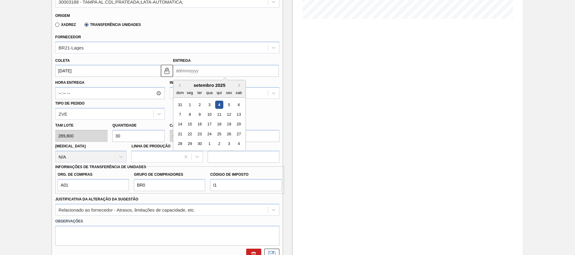
click at [191, 74] on input "Entrega" at bounding box center [226, 71] width 106 height 12
click at [192, 113] on div "8" at bounding box center [190, 114] width 8 height 8
type input "08/09/2025"
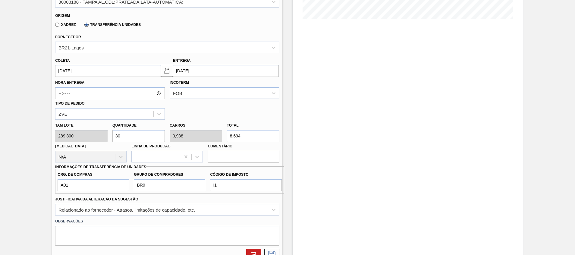
scroll to position [173, 0]
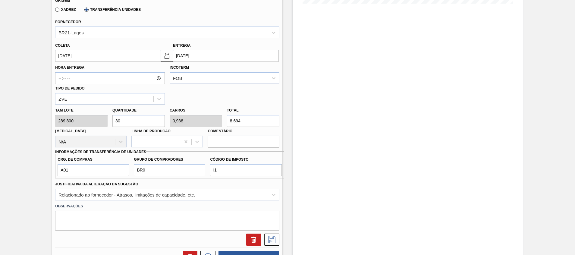
click at [198, 153] on div "Org. de Compras A01 Grupo de Compradores BR0 Código de Imposto I1" at bounding box center [169, 164] width 229 height 27
click at [269, 243] on icon at bounding box center [271, 239] width 7 height 7
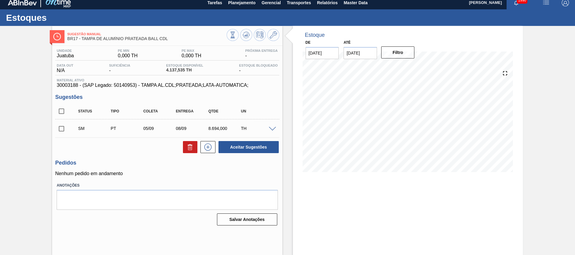
scroll to position [4, 0]
click at [62, 129] on input "checkbox" at bounding box center [61, 128] width 13 height 13
click at [244, 147] on button "Aceitar Sugestões" at bounding box center [249, 147] width 60 height 12
checkbox input "false"
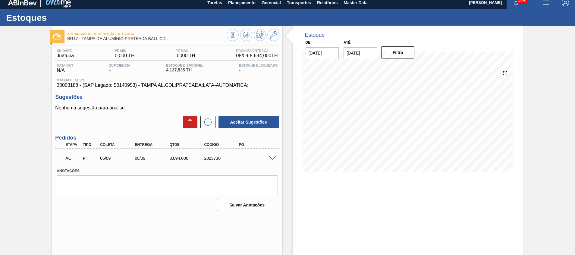
click at [272, 158] on span at bounding box center [272, 158] width 7 height 5
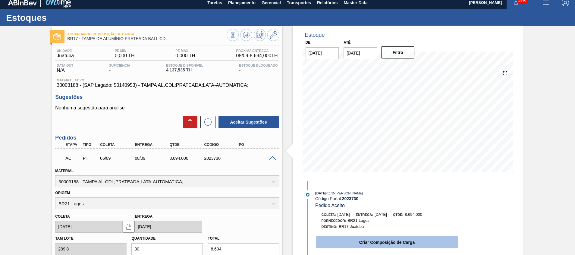
click at [327, 239] on button "Criar Composição de Carga" at bounding box center [387, 242] width 142 height 12
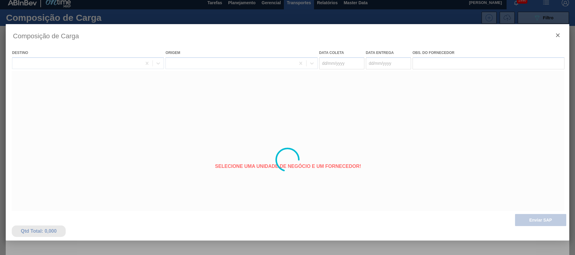
type coleta "05/09/2025"
type entrega "08/09/2025"
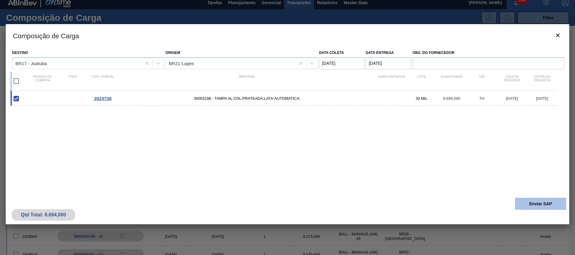
click at [529, 207] on button "Enviar SAP" at bounding box center [540, 204] width 51 height 12
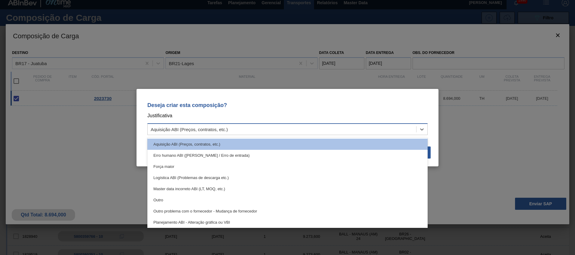
click at [375, 128] on div "Aquisição ABI (Preços, contratos, etc.)" at bounding box center [282, 129] width 269 height 9
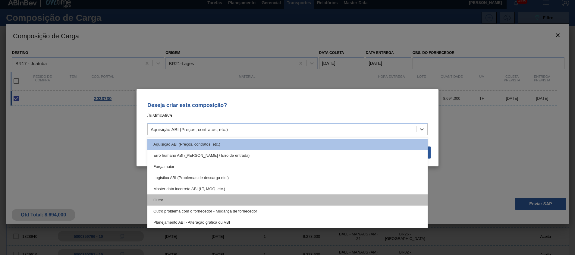
click at [361, 201] on div "Outro" at bounding box center [287, 199] width 280 height 11
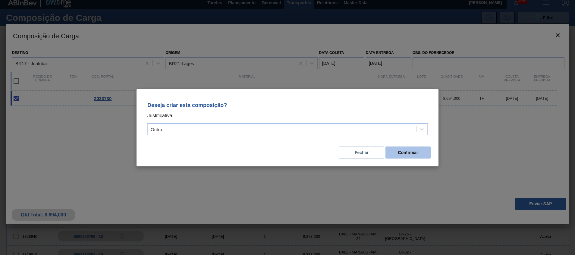
click at [406, 158] on button "Confirmar" at bounding box center [408, 153] width 45 height 12
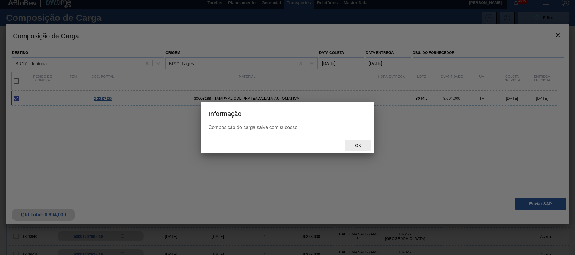
click at [362, 145] on span "Ok" at bounding box center [358, 145] width 16 height 5
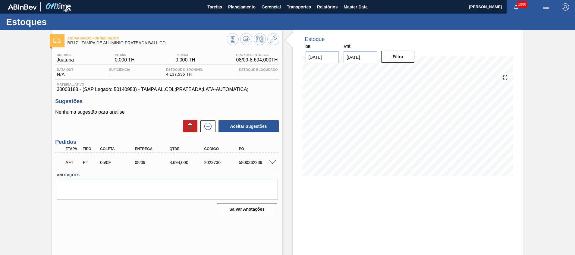
click at [253, 164] on div "5800362339" at bounding box center [256, 162] width 39 height 5
copy div "5800362339"
click at [207, 128] on icon at bounding box center [208, 126] width 10 height 7
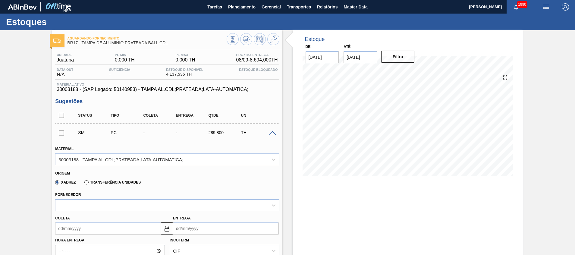
scroll to position [118, 0]
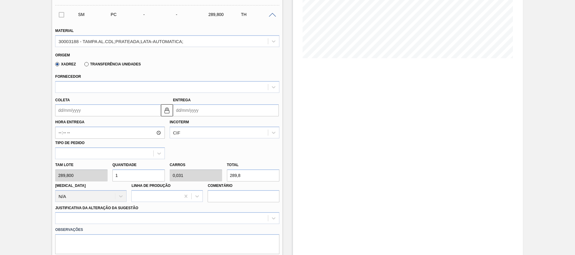
click at [149, 179] on input "1" at bounding box center [138, 175] width 52 height 12
type input "0"
type input "8"
type input "0,25"
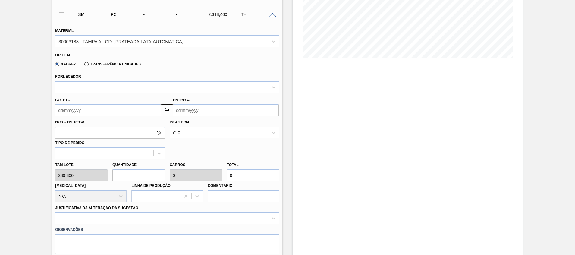
type input "2.318,4"
type input "8"
drag, startPoint x: 251, startPoint y: 174, endPoint x: 183, endPoint y: 168, distance: 68.4
click at [183, 168] on div "Tam lote 289,800 Quantidade 8 Carros 0,25 Total 2.318,4 Doca N/A Linha de Produ…" at bounding box center [167, 180] width 229 height 43
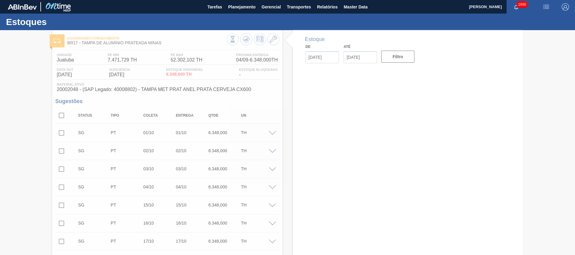
type input "[DATE]"
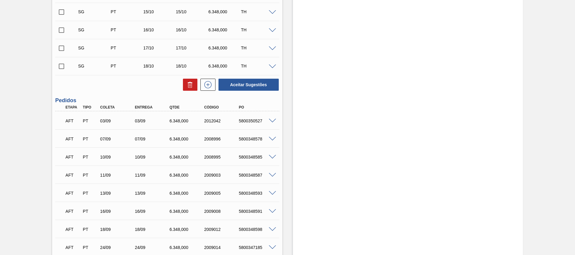
scroll to position [181, 0]
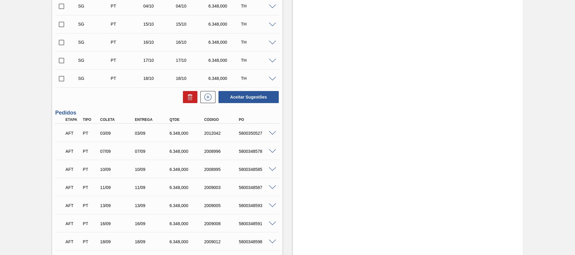
click at [270, 134] on span at bounding box center [272, 133] width 7 height 5
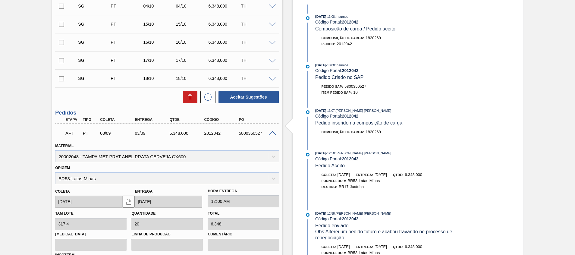
click at [273, 134] on span at bounding box center [272, 133] width 7 height 5
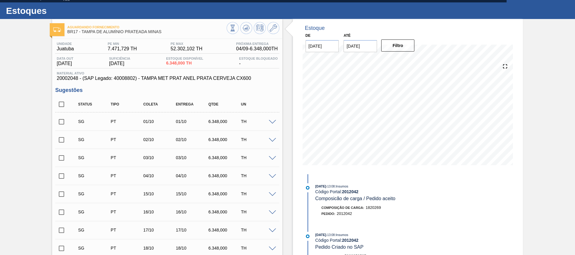
scroll to position [0, 0]
